Goal: Task Accomplishment & Management: Manage account settings

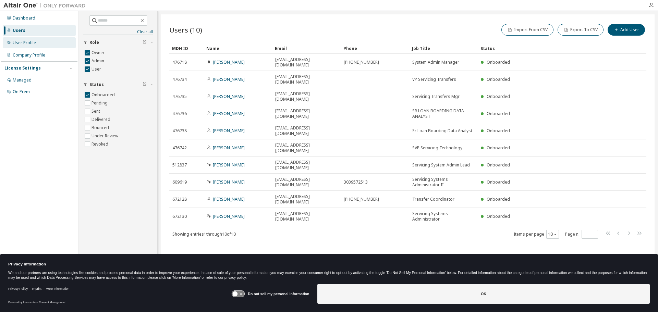
click at [26, 44] on div "User Profile" at bounding box center [24, 42] width 23 height 5
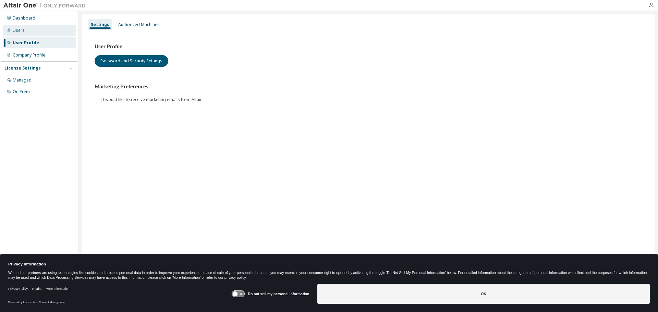
click at [19, 30] on div "Users" at bounding box center [19, 30] width 12 height 5
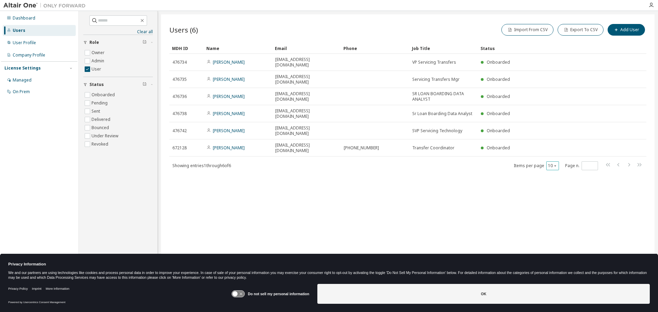
click at [555, 164] on icon "button" at bounding box center [555, 166] width 4 height 4
click at [561, 178] on div "100" at bounding box center [573, 181] width 55 height 8
click at [26, 16] on div "Dashboard" at bounding box center [24, 17] width 23 height 5
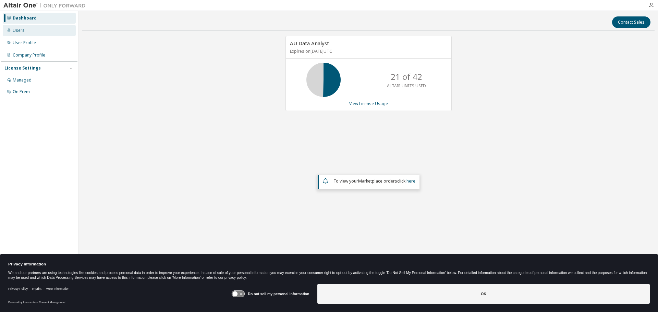
click at [22, 30] on div "Users" at bounding box center [19, 30] width 12 height 5
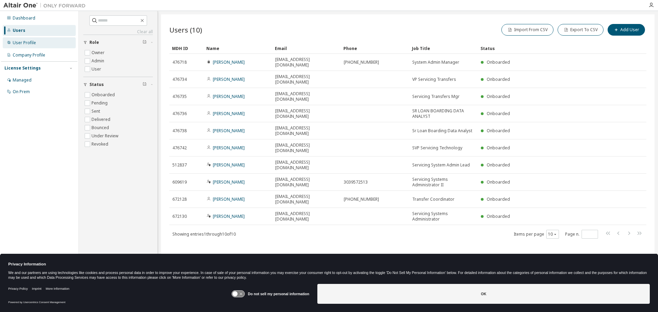
click at [32, 43] on div "User Profile" at bounding box center [24, 42] width 23 height 5
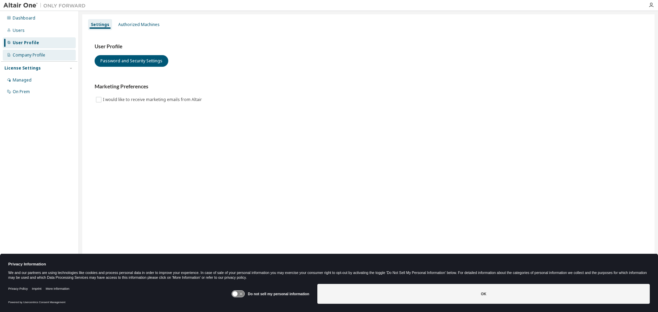
click at [32, 56] on div "Company Profile" at bounding box center [29, 54] width 33 height 5
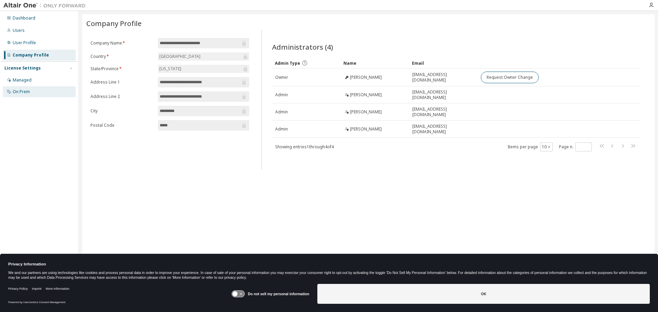
click at [28, 92] on div "On Prem" at bounding box center [21, 91] width 17 height 5
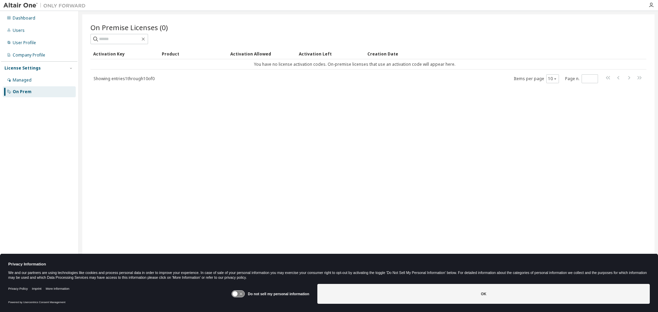
click at [53, 25] on div "Dashboard Users User Profile Company Profile License Settings Managed On Prem" at bounding box center [39, 55] width 76 height 86
click at [22, 31] on div "Users" at bounding box center [19, 30] width 12 height 5
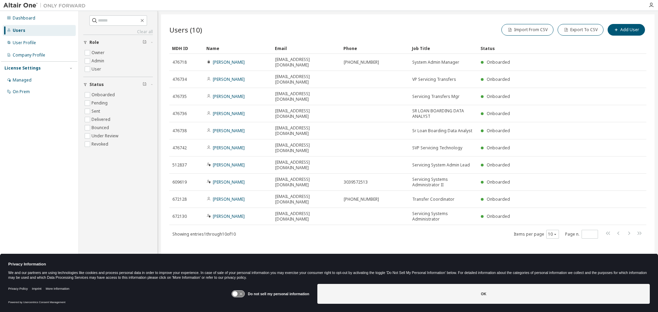
click at [347, 30] on div "Users (10) Import From CSV Export To CSV Add User" at bounding box center [407, 30] width 477 height 14
click at [44, 145] on div "Dashboard Users User Profile Company Profile License Settings Managed On Prem" at bounding box center [39, 145] width 76 height 267
click at [627, 28] on button "Add User" at bounding box center [626, 30] width 37 height 12
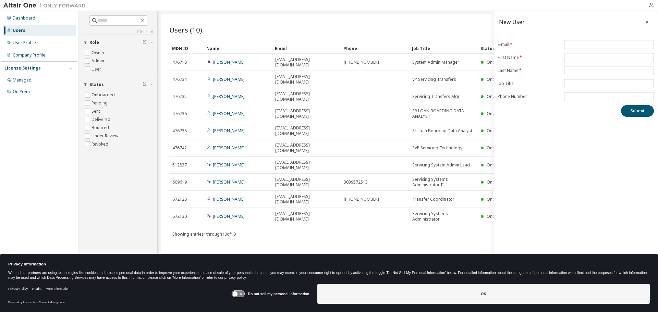
click at [648, 22] on icon "button" at bounding box center [647, 22] width 3 height 3
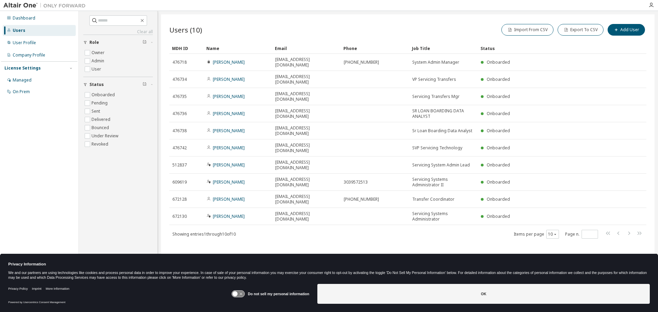
click at [50, 116] on div "Dashboard Users User Profile Company Profile License Settings Managed On Prem" at bounding box center [39, 145] width 76 height 267
click at [116, 66] on span "User" at bounding box center [118, 69] width 70 height 8
click at [19, 18] on div "Dashboard" at bounding box center [24, 17] width 23 height 5
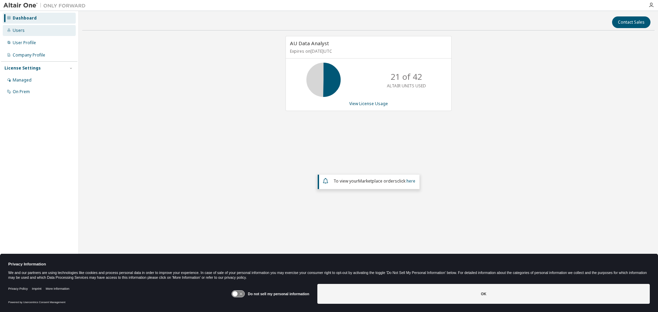
click at [17, 31] on div "Users" at bounding box center [19, 30] width 12 height 5
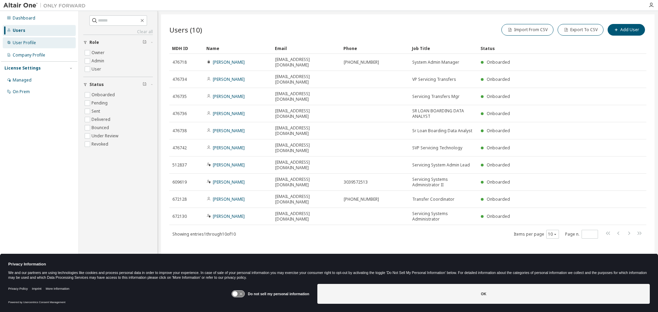
click at [32, 42] on div "User Profile" at bounding box center [24, 42] width 23 height 5
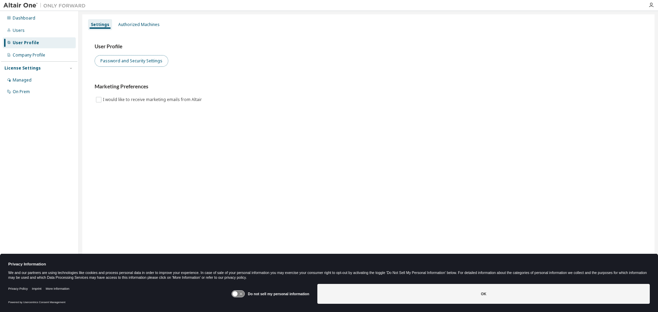
click at [133, 61] on button "Password and Security Settings" at bounding box center [132, 61] width 74 height 12
click at [19, 29] on div "Users" at bounding box center [19, 30] width 12 height 5
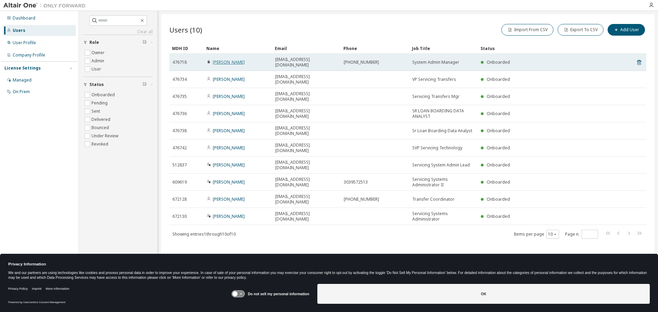
click at [220, 60] on link "Chelsie Frederiksen" at bounding box center [229, 62] width 32 height 6
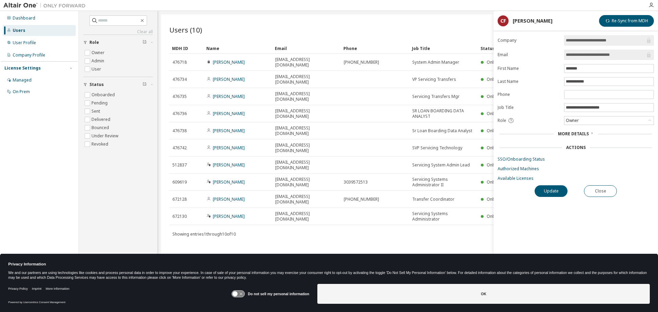
click at [576, 133] on span "More Details" at bounding box center [573, 134] width 31 height 6
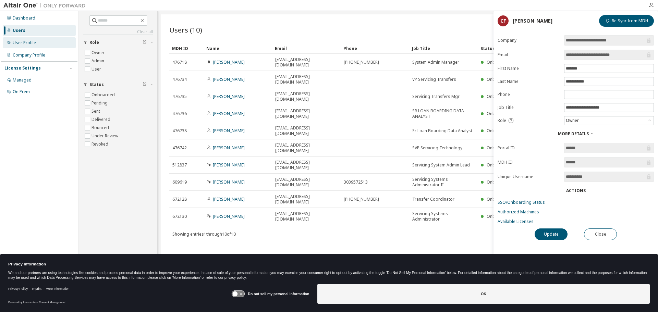
click at [29, 41] on div "User Profile" at bounding box center [24, 42] width 23 height 5
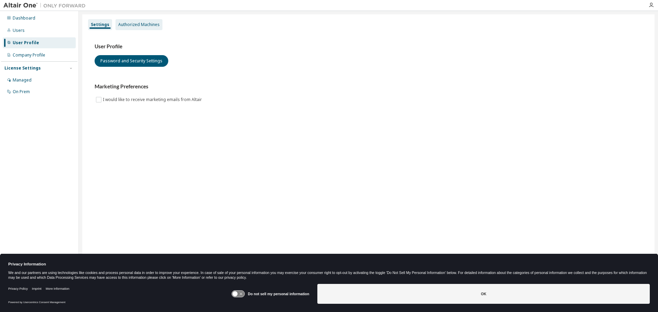
click at [130, 24] on div "Authorized Machines" at bounding box center [138, 24] width 41 height 5
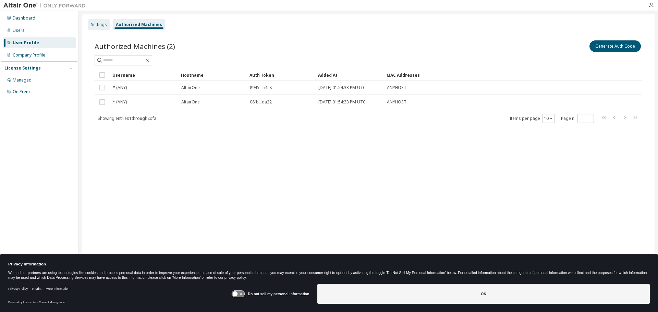
click at [98, 23] on div "Settings" at bounding box center [99, 24] width 16 height 5
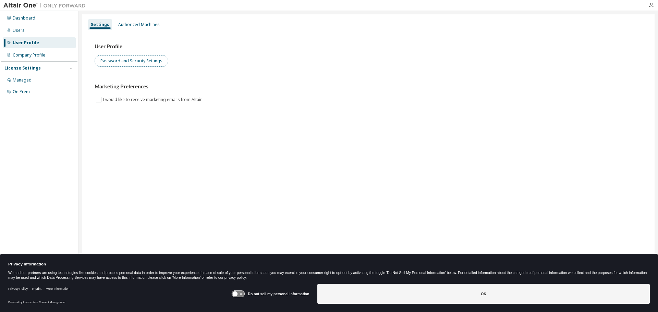
click at [111, 61] on button "Password and Security Settings" at bounding box center [132, 61] width 74 height 12
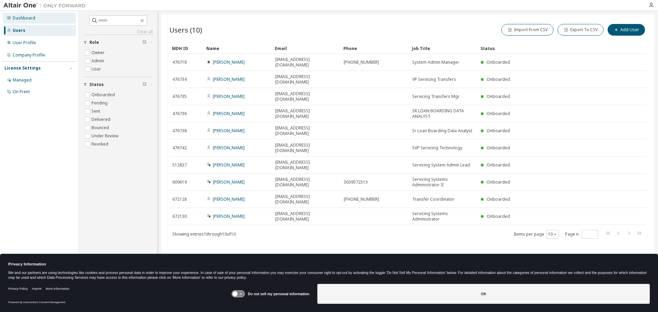
click at [25, 19] on div "Dashboard" at bounding box center [24, 17] width 23 height 5
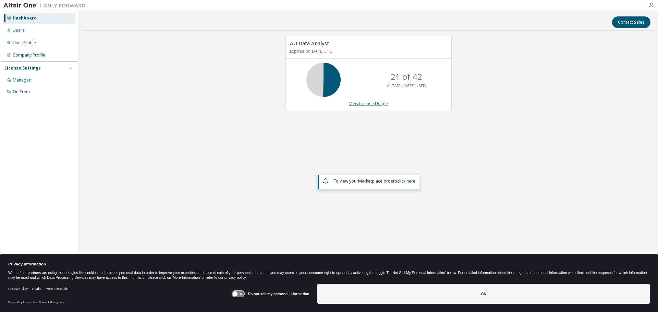
click at [355, 104] on link "View License Usage" at bounding box center [368, 104] width 39 height 6
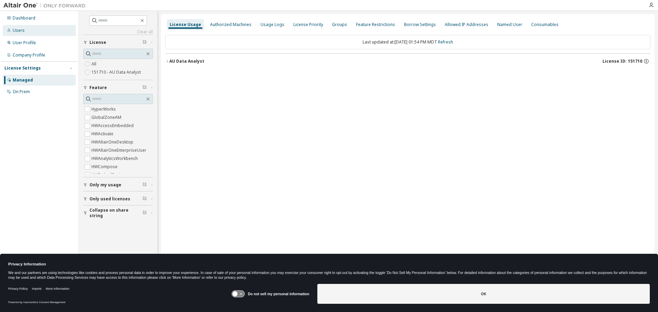
click at [20, 31] on div "Users" at bounding box center [19, 30] width 12 height 5
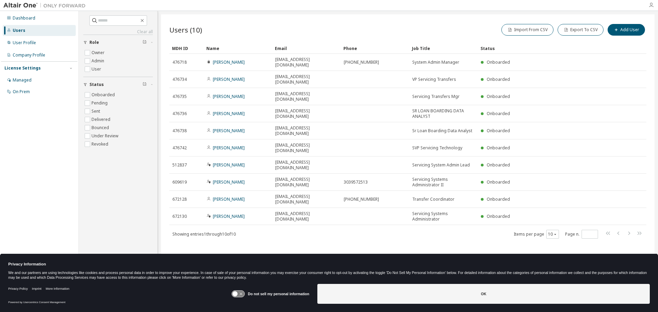
click at [651, 6] on icon "button" at bounding box center [651, 4] width 5 height 5
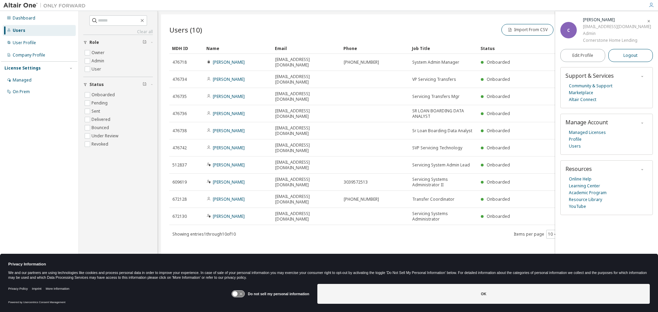
click at [628, 57] on span "Logout" at bounding box center [631, 55] width 14 height 7
